Goal: Task Accomplishment & Management: Complete application form

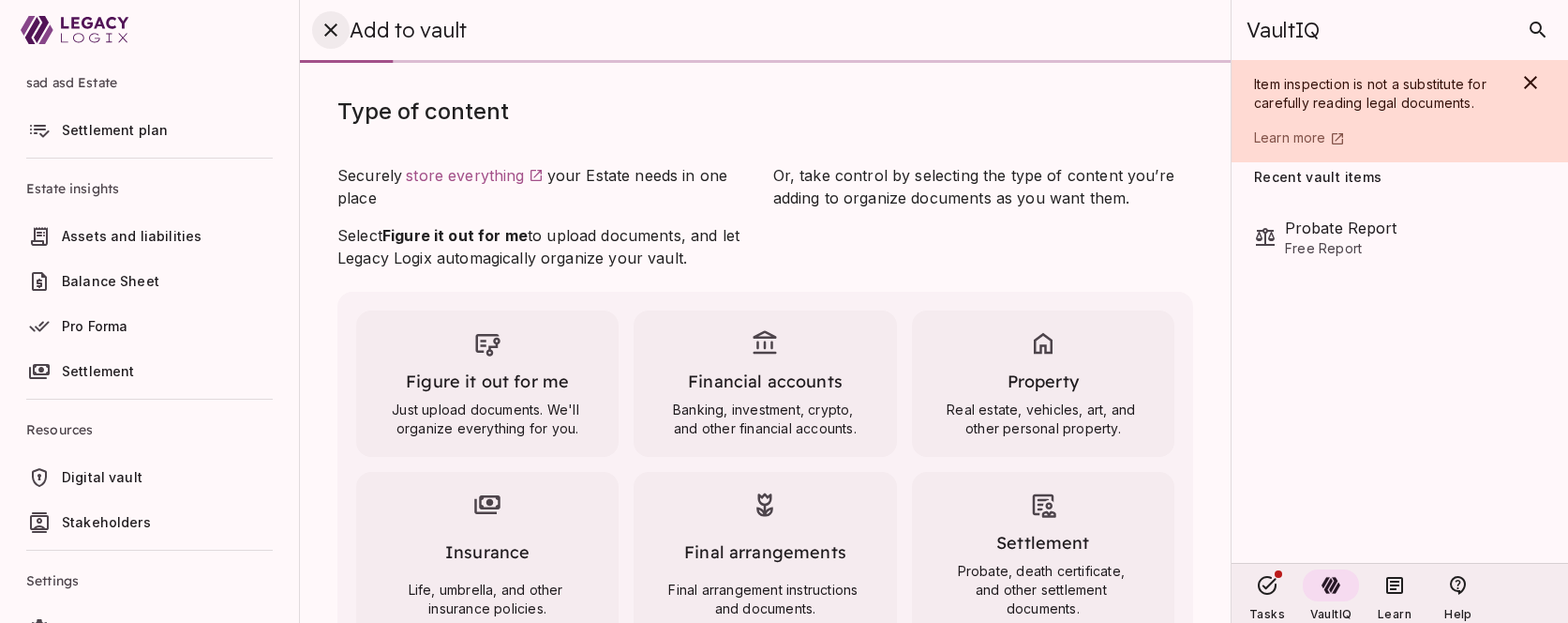
click at [334, 19] on icon "button" at bounding box center [330, 29] width 22 height 22
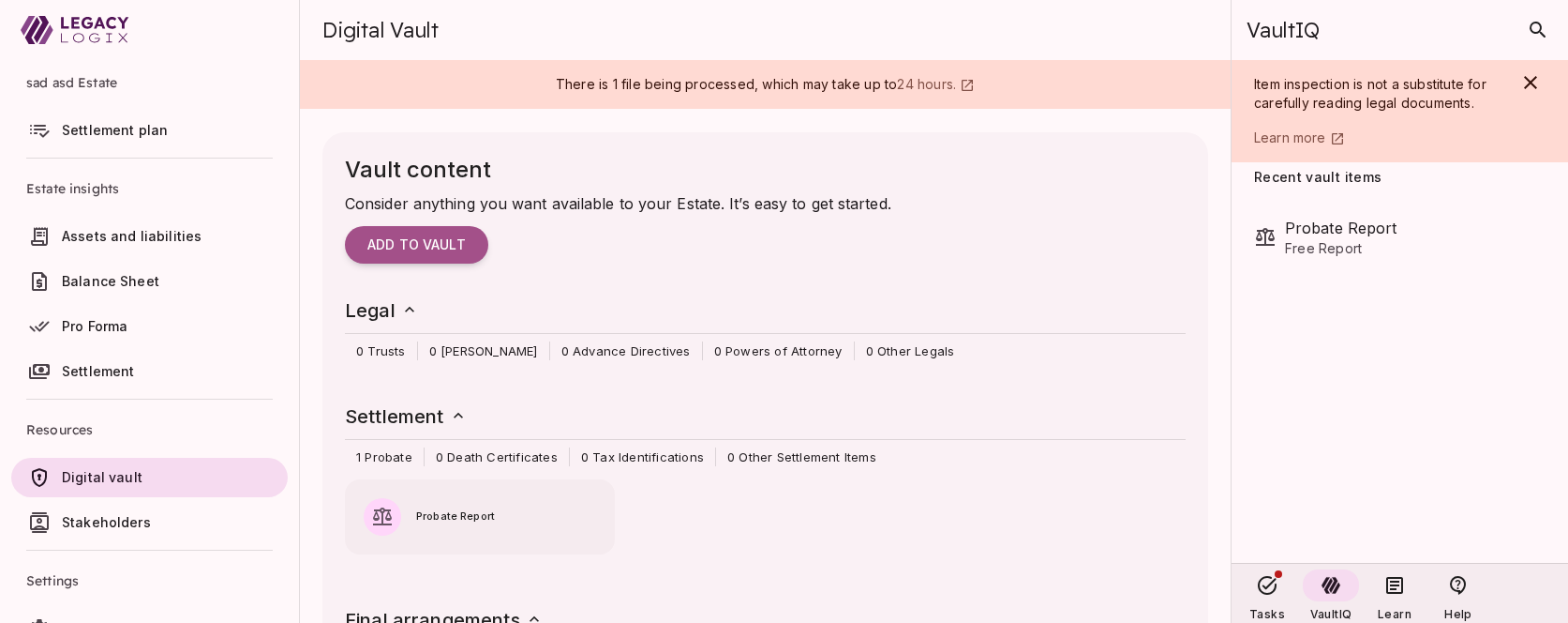
click at [102, 227] on span "Assets and liabilities" at bounding box center [132, 235] width 140 height 16
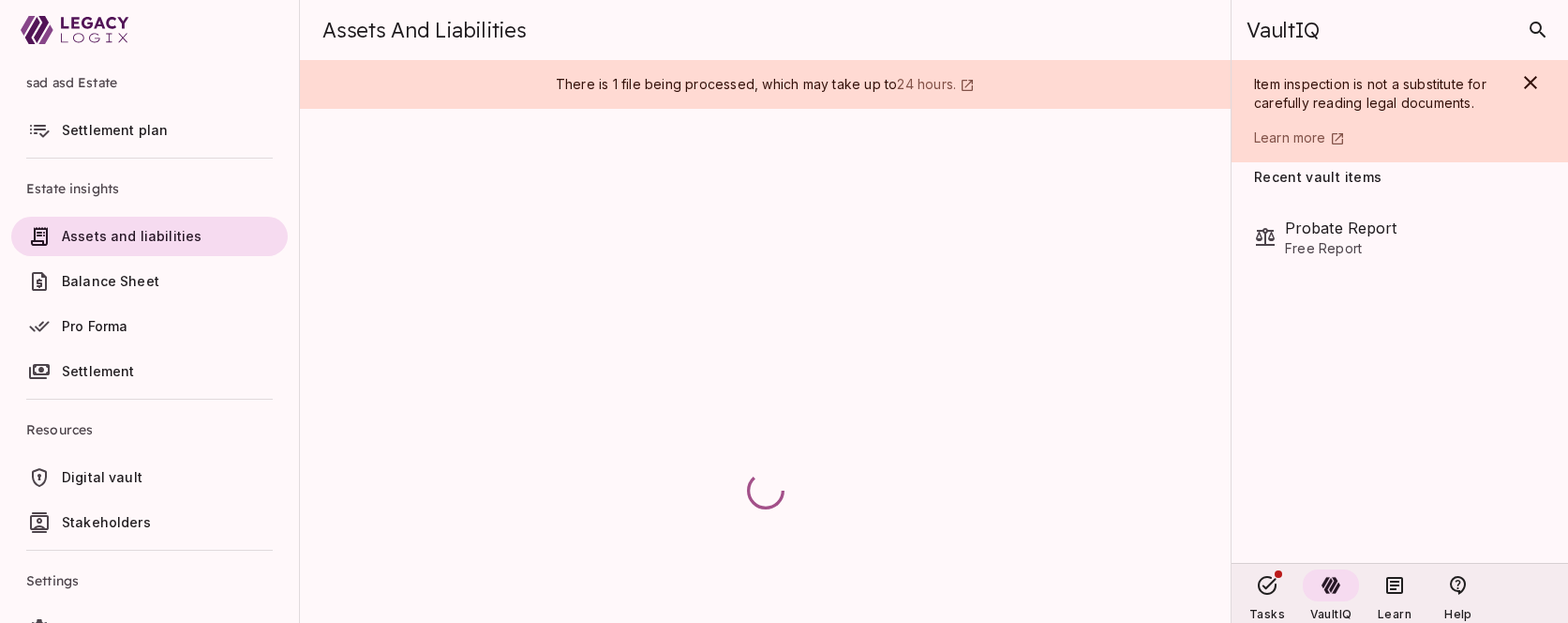
click at [107, 131] on span "Settlement plan" at bounding box center [115, 129] width 106 height 16
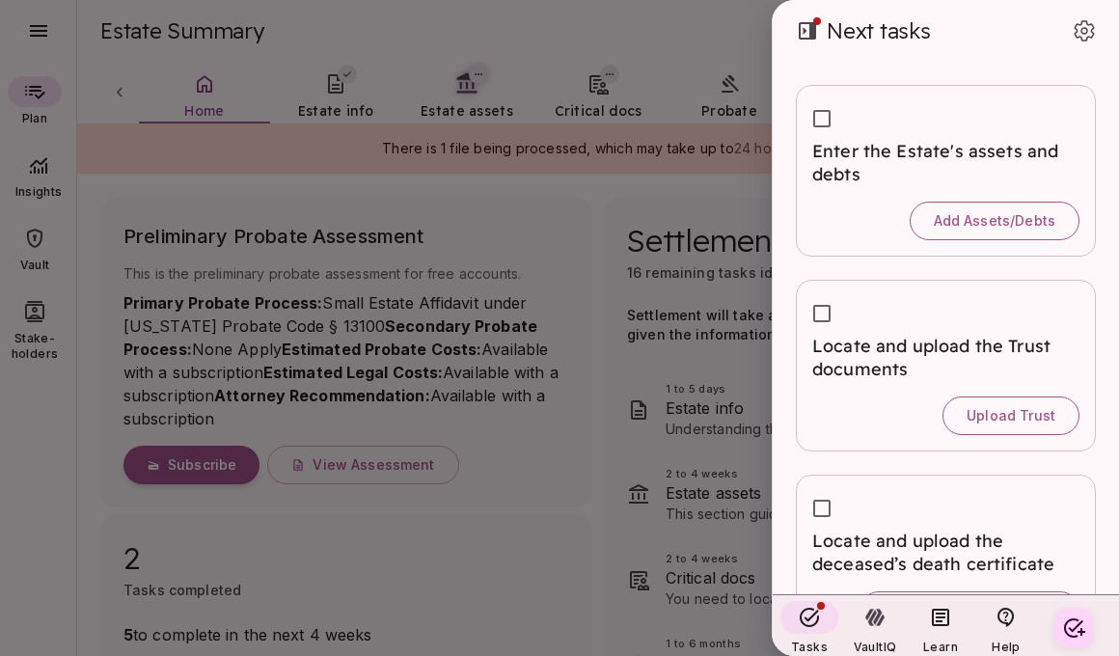
click at [35, 26] on div at bounding box center [559, 328] width 1119 height 656
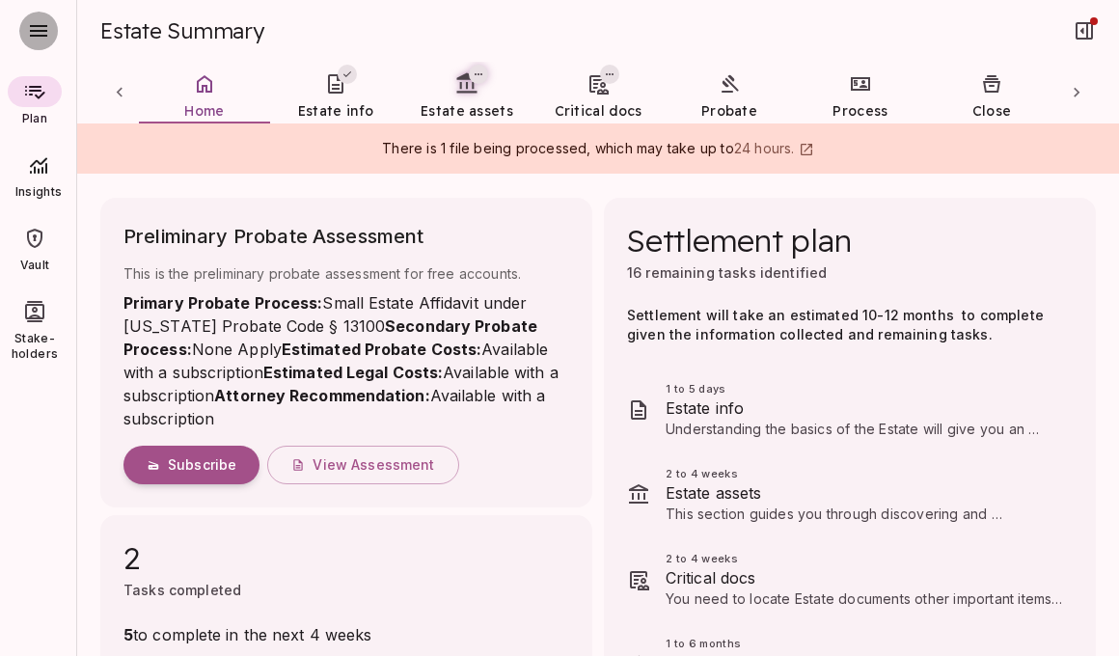
click at [38, 30] on icon "button" at bounding box center [38, 31] width 17 height 12
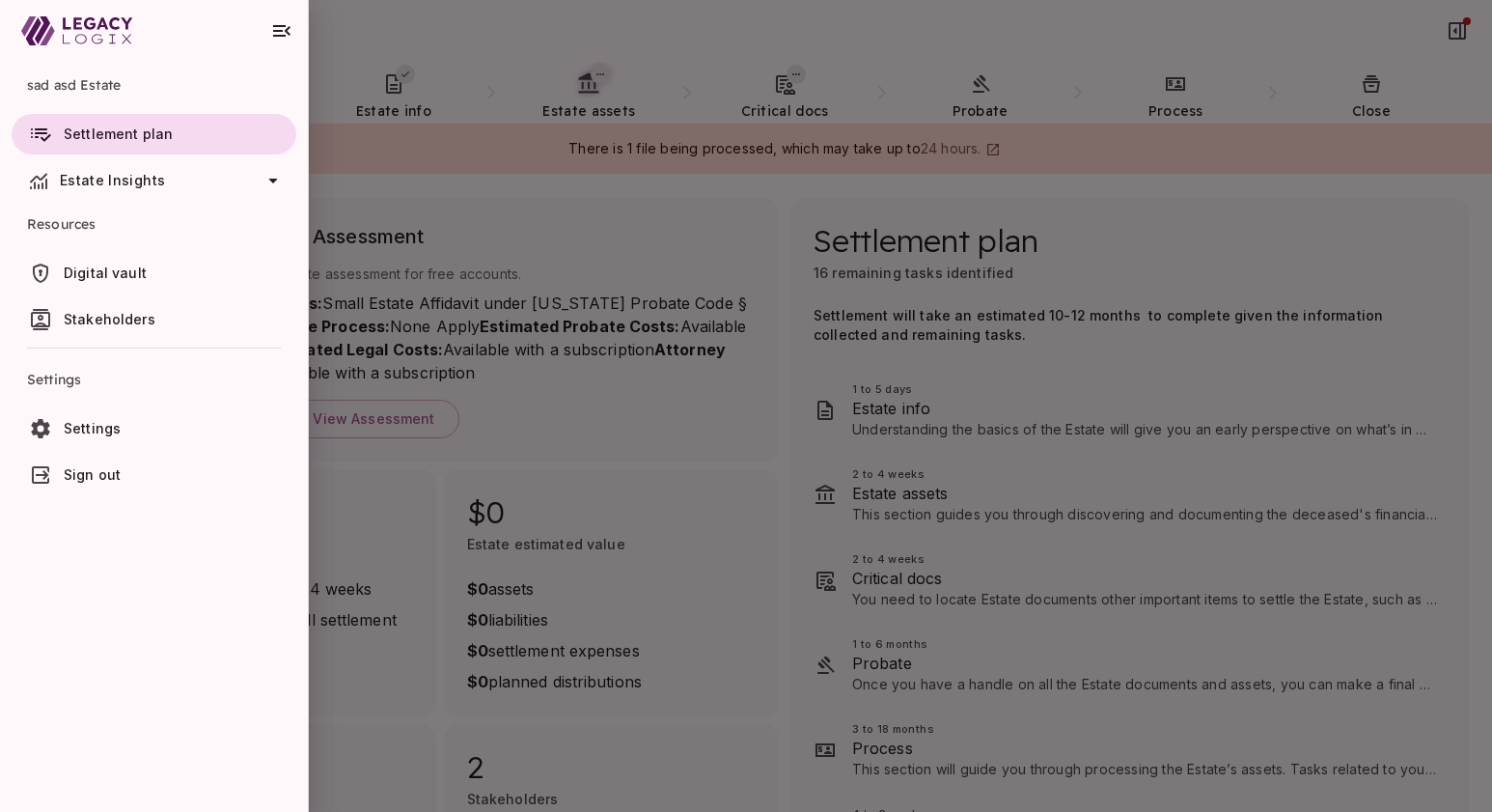
click at [283, 33] on icon "button" at bounding box center [281, 30] width 23 height 23
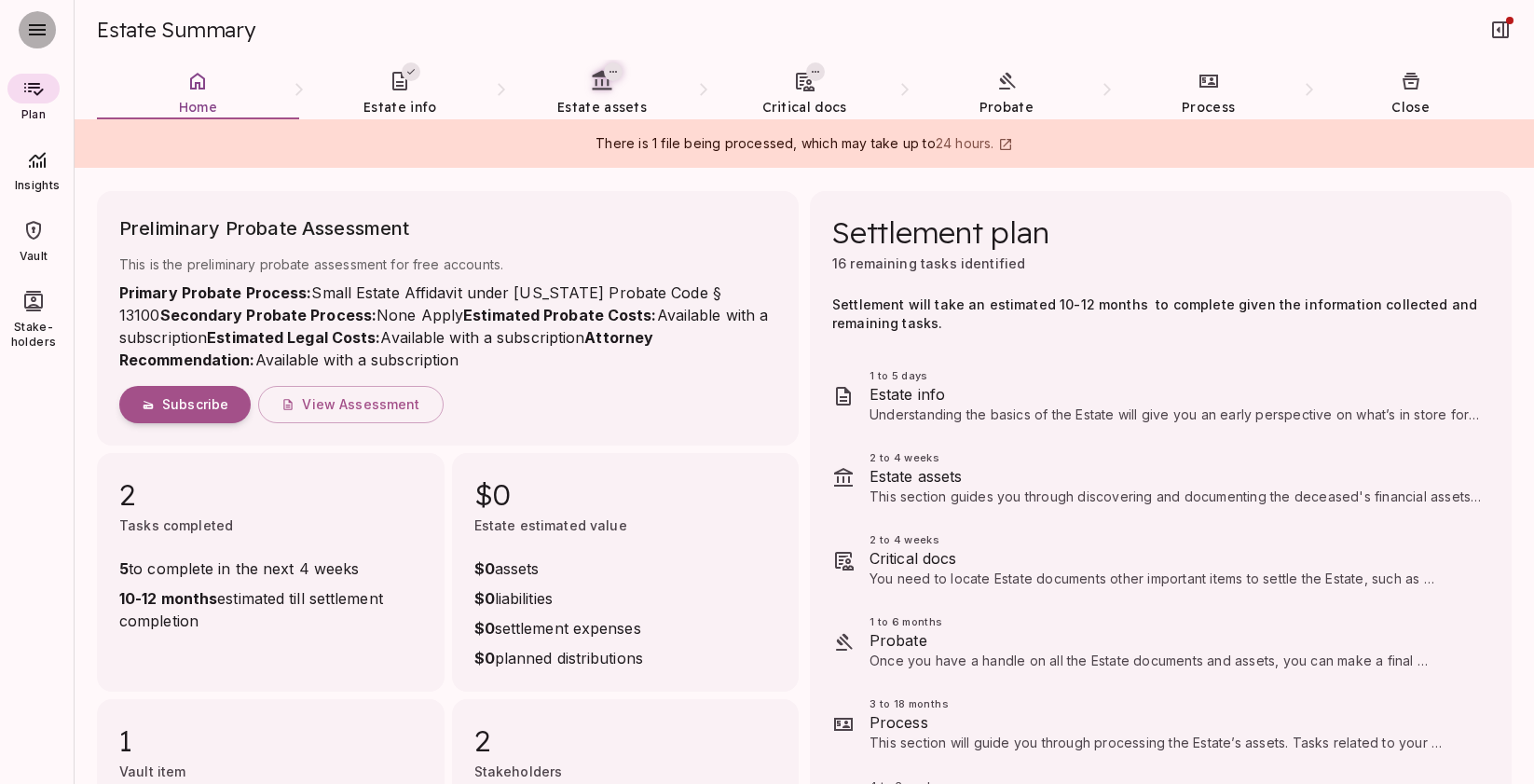
click at [42, 23] on icon "button" at bounding box center [37, 29] width 22 height 22
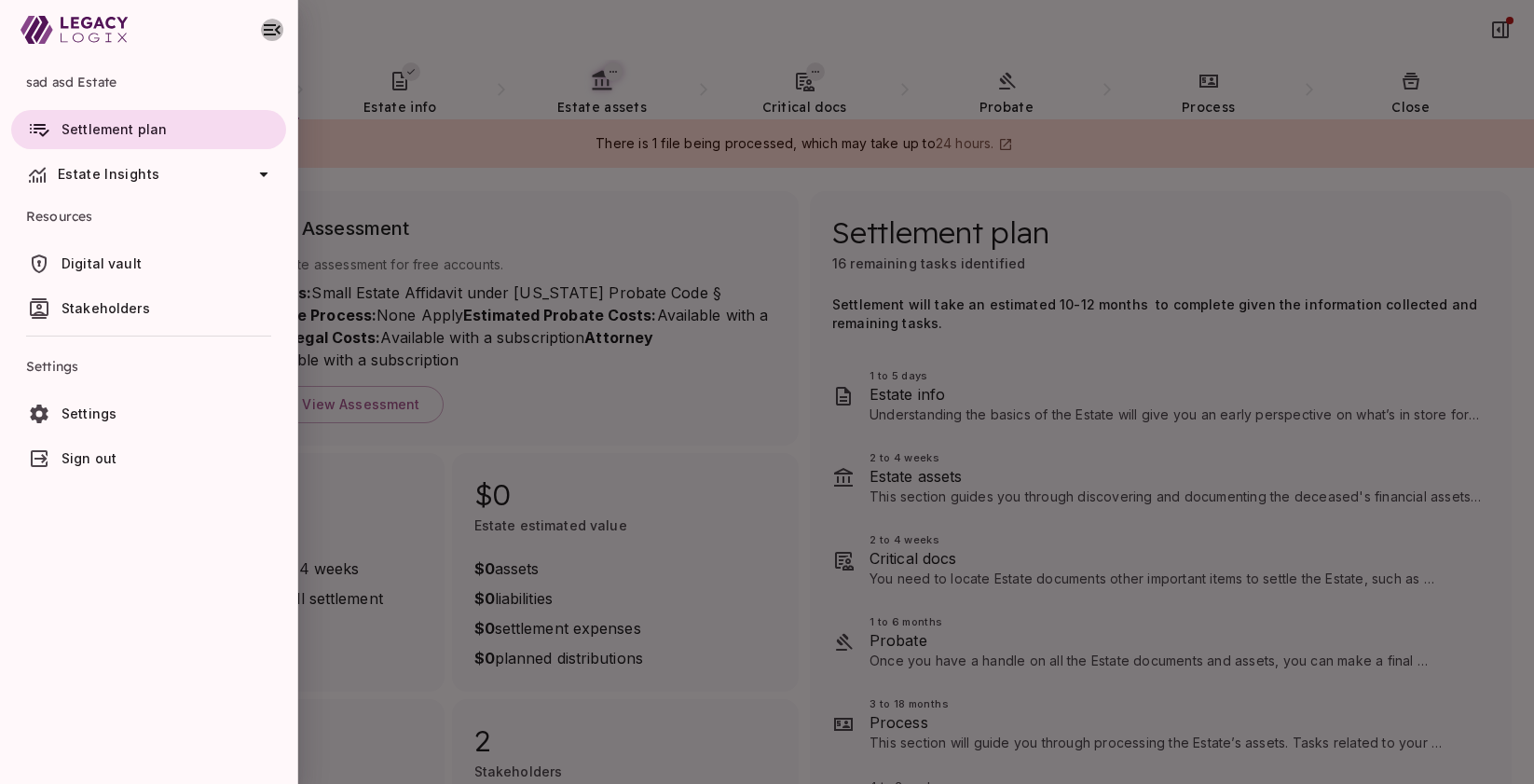
click at [278, 22] on icon "button" at bounding box center [271, 29] width 22 height 22
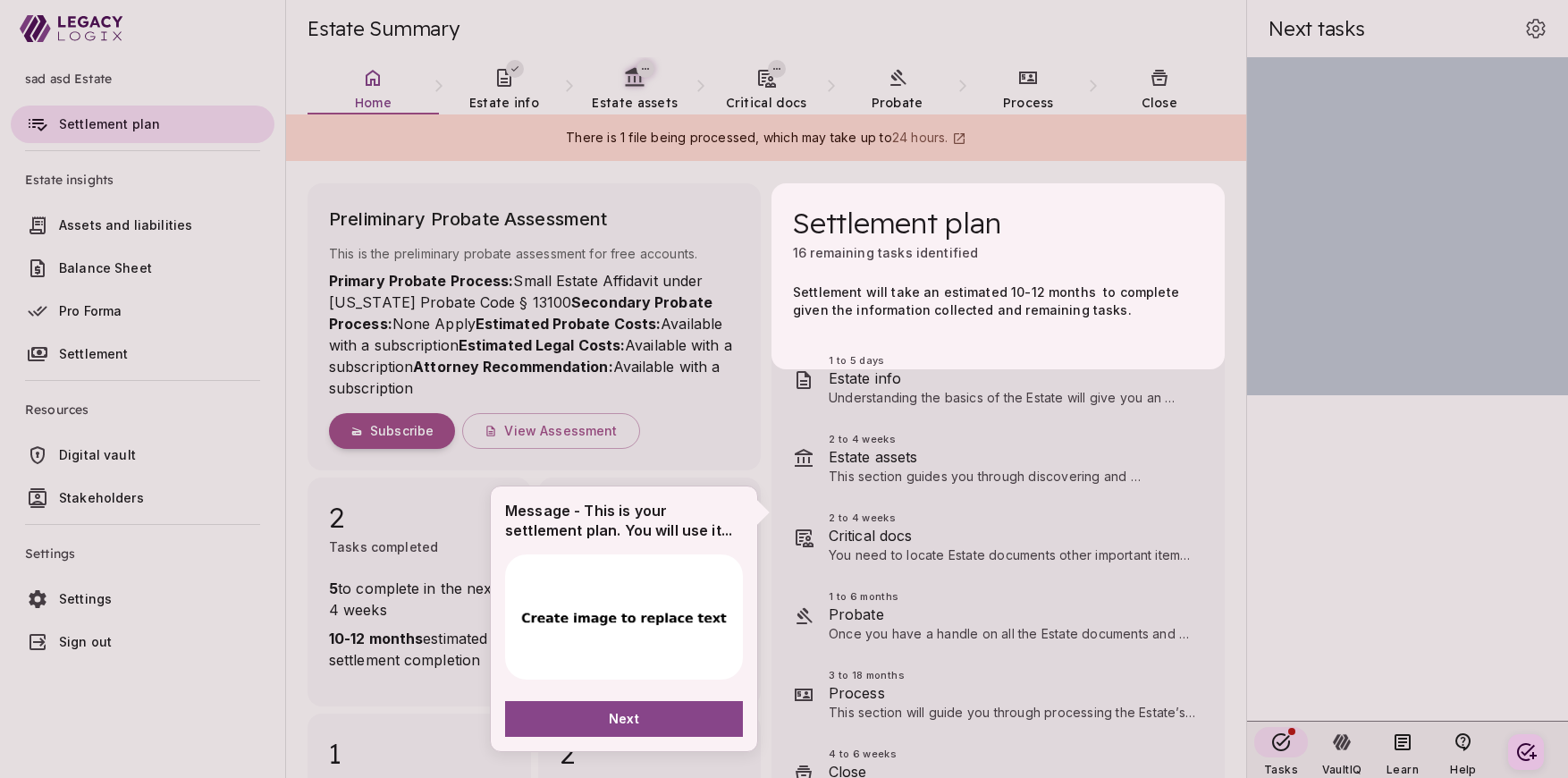
click at [101, 222] on div at bounding box center [920, 389] width 1839 height 778
click at [103, 224] on div at bounding box center [920, 389] width 1839 height 778
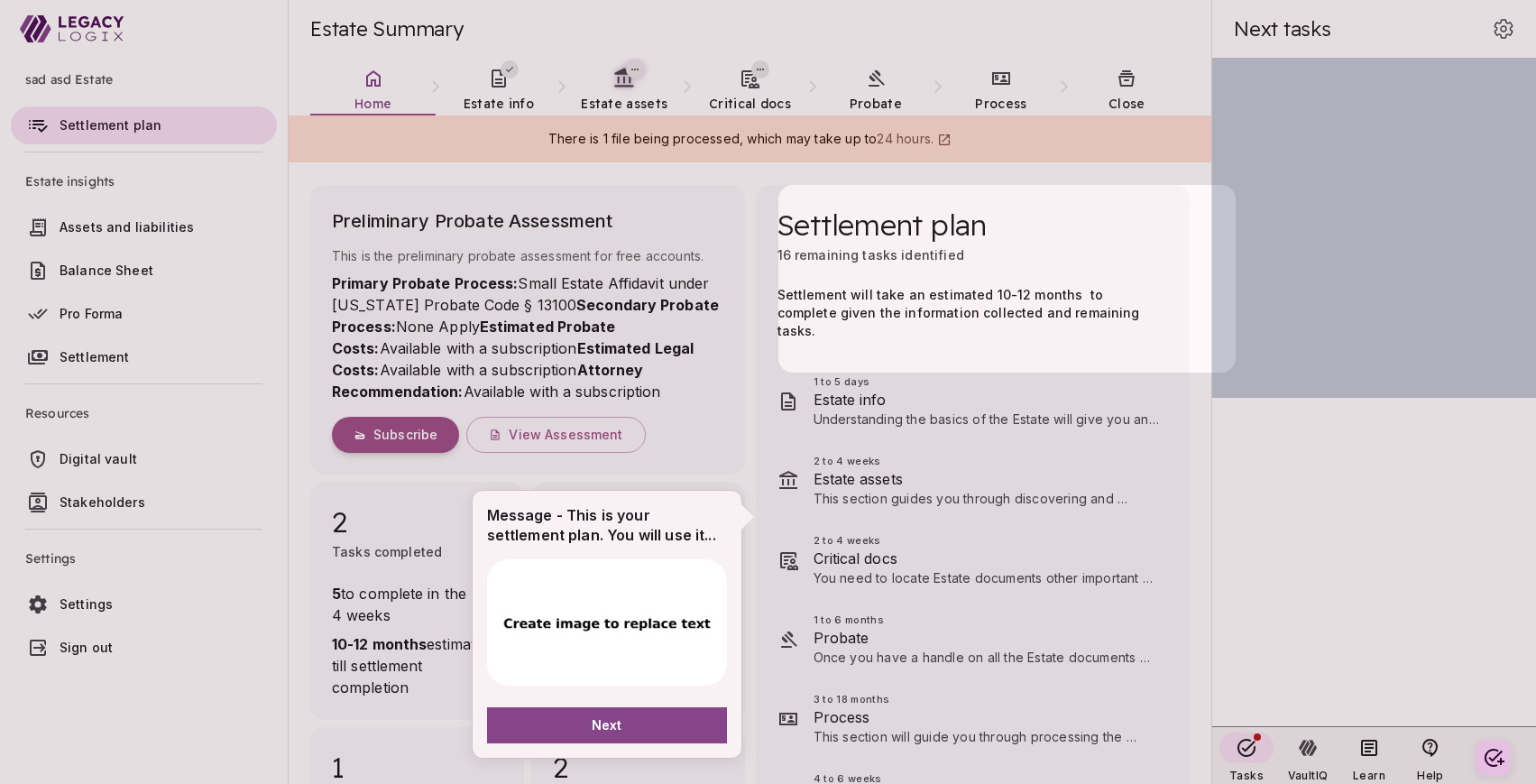
click at [1111, 32] on div at bounding box center [928, 392] width 1857 height 785
click at [605, 363] on div at bounding box center [928, 392] width 1857 height 785
